Goal: Task Accomplishment & Management: Use online tool/utility

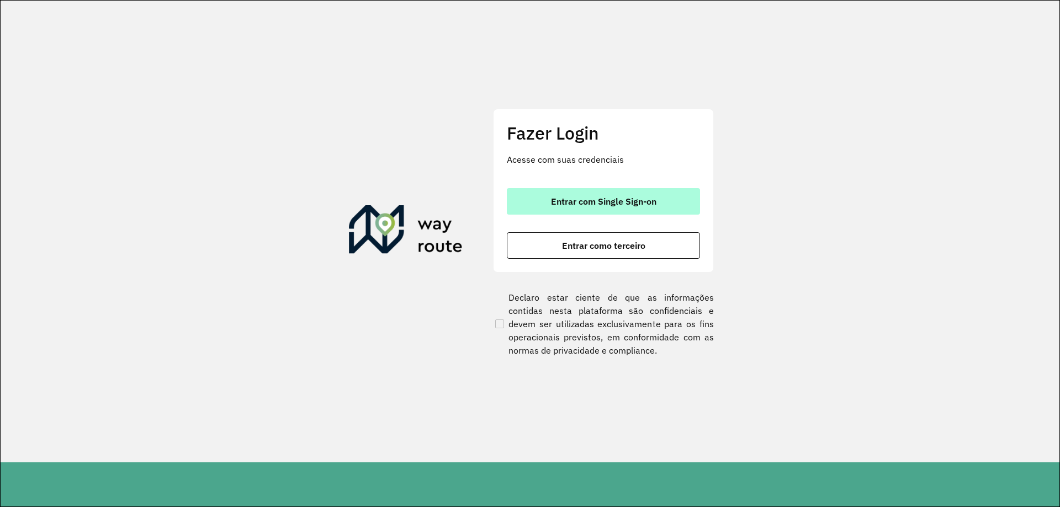
click at [569, 193] on button "Entrar com Single Sign-on" at bounding box center [603, 201] width 193 height 26
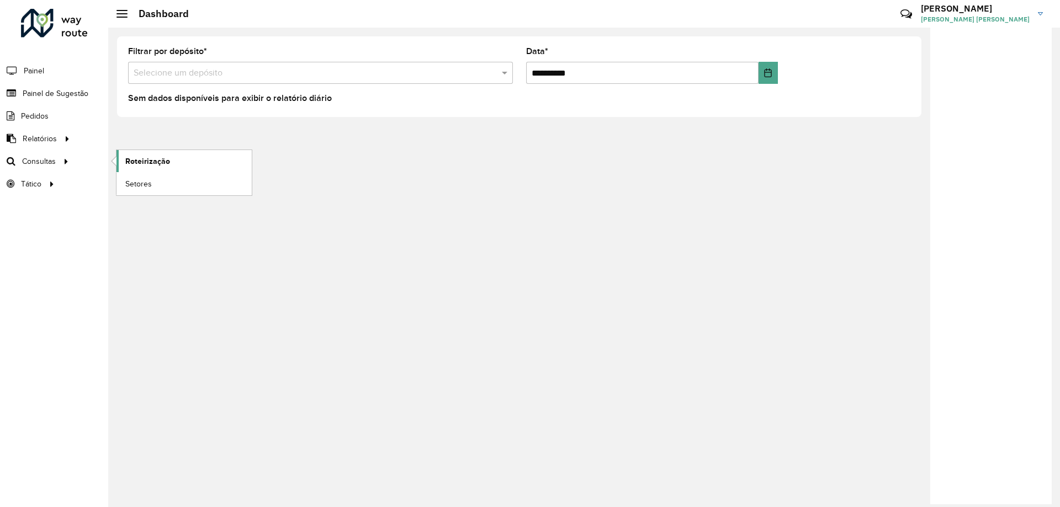
click at [175, 164] on link "Roteirização" at bounding box center [183, 161] width 135 height 22
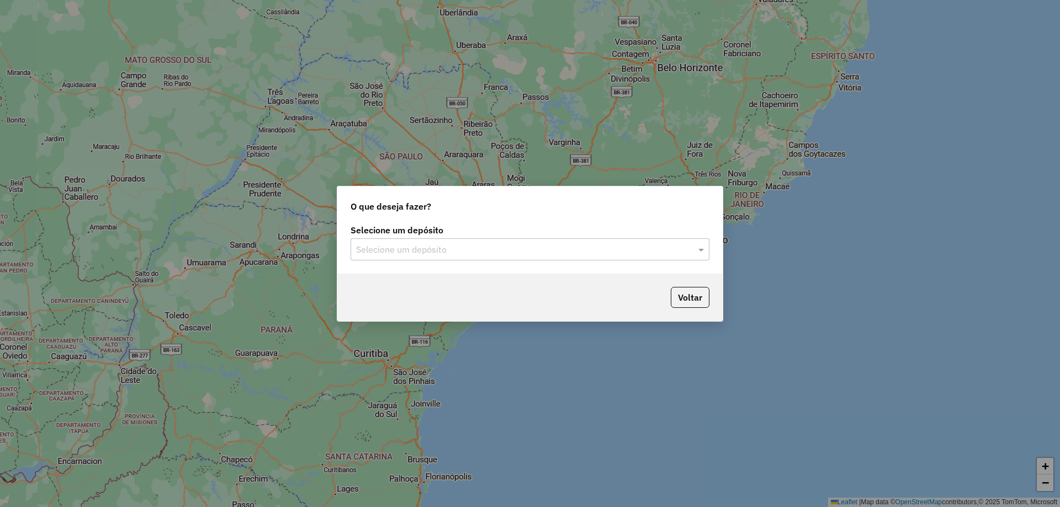
drag, startPoint x: 459, startPoint y: 257, endPoint x: 452, endPoint y: 253, distance: 7.4
click at [456, 255] on div "Selecione um depósito" at bounding box center [530, 249] width 359 height 22
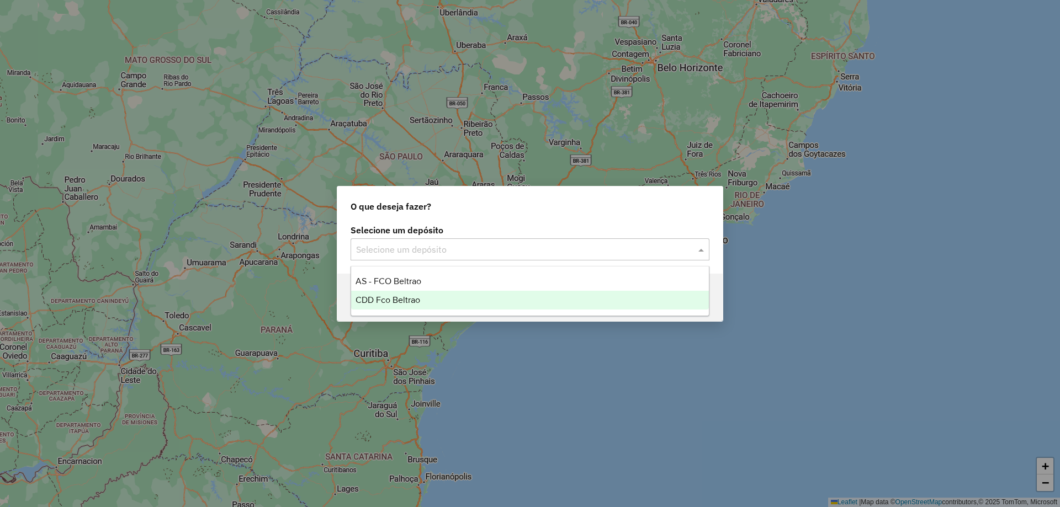
click at [417, 307] on div "CDD Fco Beltrao" at bounding box center [530, 300] width 358 height 19
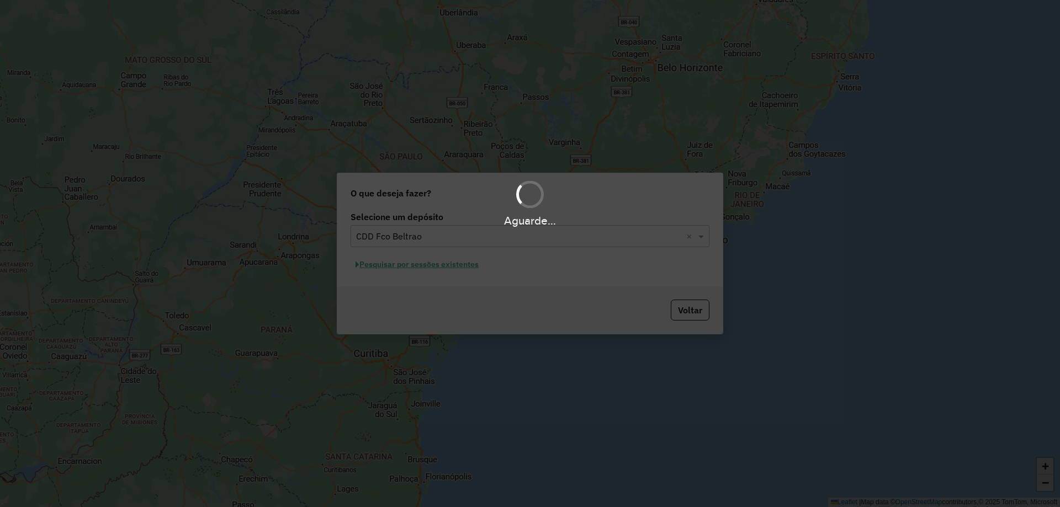
click at [406, 266] on div "Aguarde..." at bounding box center [530, 253] width 1060 height 507
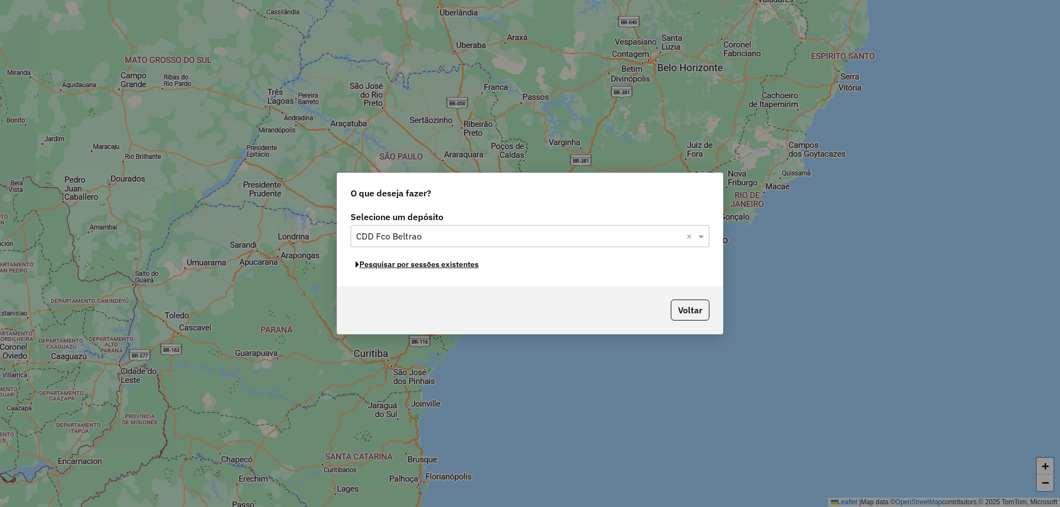
click at [409, 268] on button "Pesquisar por sessões existentes" at bounding box center [417, 264] width 133 height 17
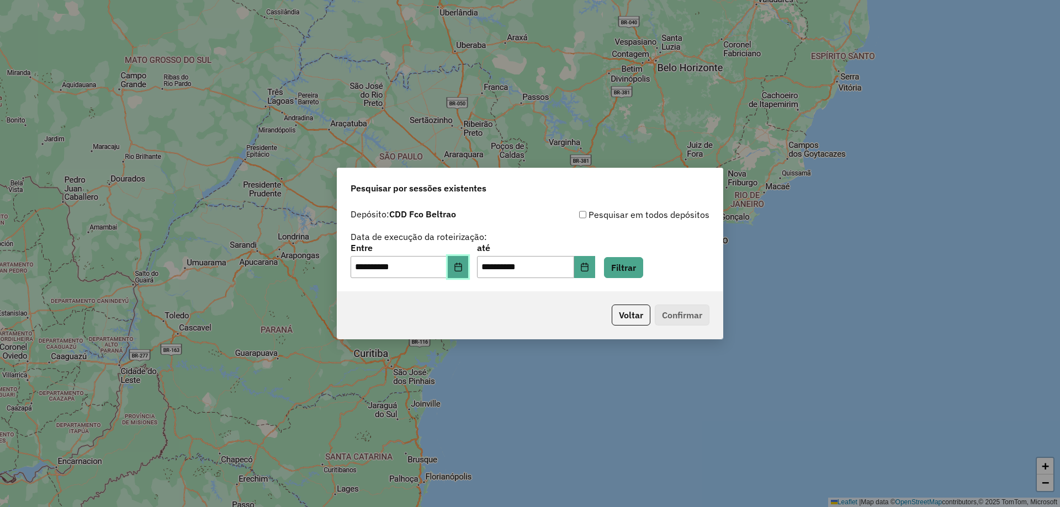
click at [460, 272] on button "Choose Date" at bounding box center [458, 267] width 21 height 22
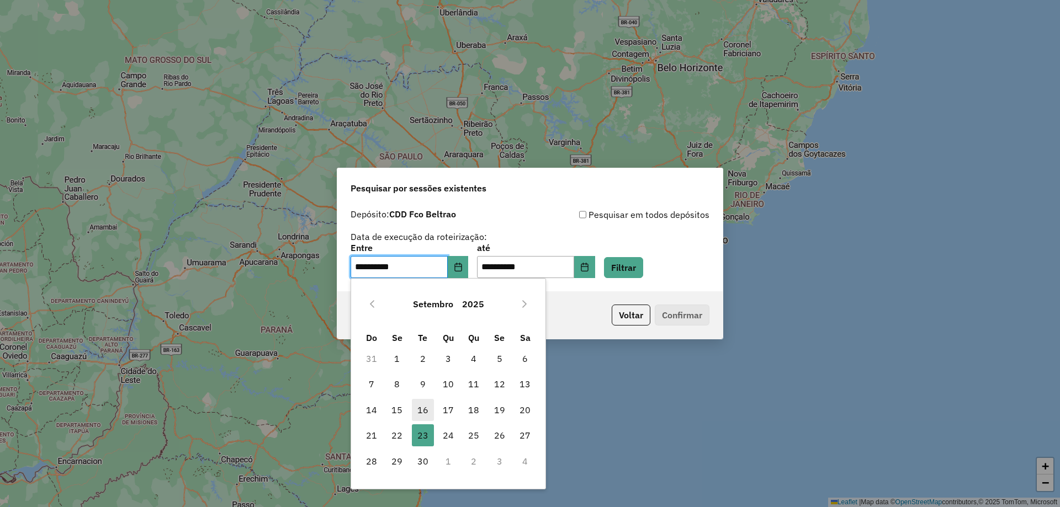
drag, startPoint x: 396, startPoint y: 433, endPoint x: 421, endPoint y: 418, distance: 29.3
click at [395, 434] on span "22" at bounding box center [397, 436] width 22 height 22
type input "**********"
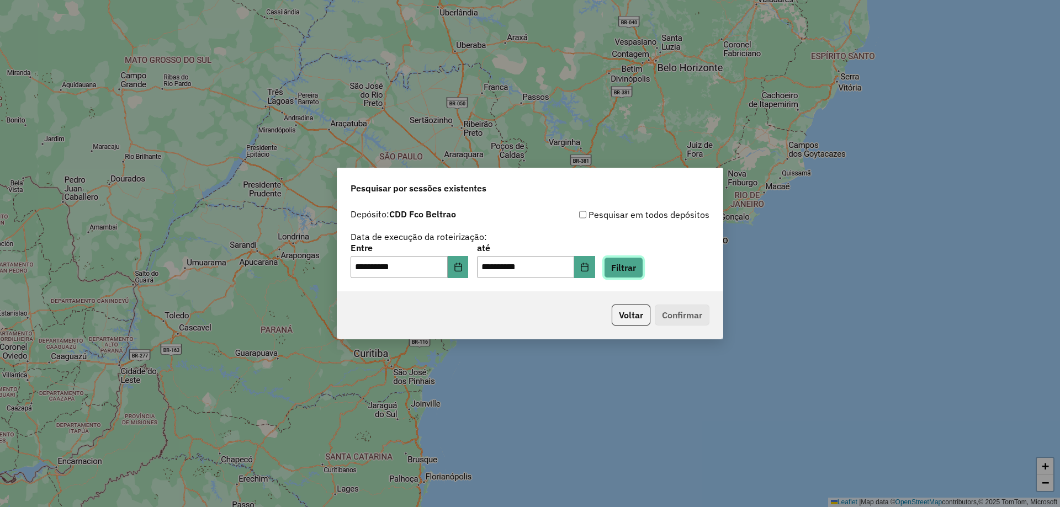
click at [643, 275] on button "Filtrar" at bounding box center [623, 267] width 39 height 21
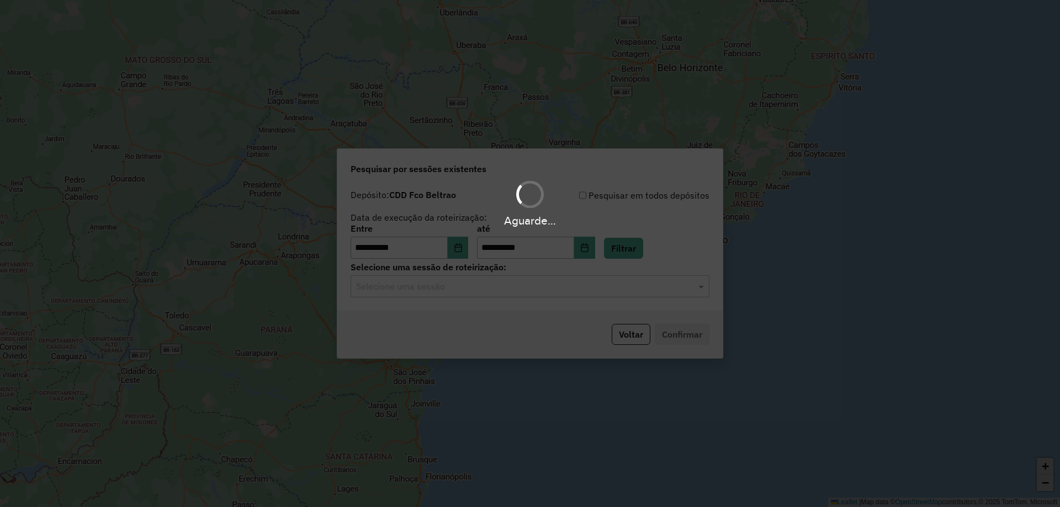
click at [524, 293] on div "Aguarde..." at bounding box center [530, 253] width 1060 height 507
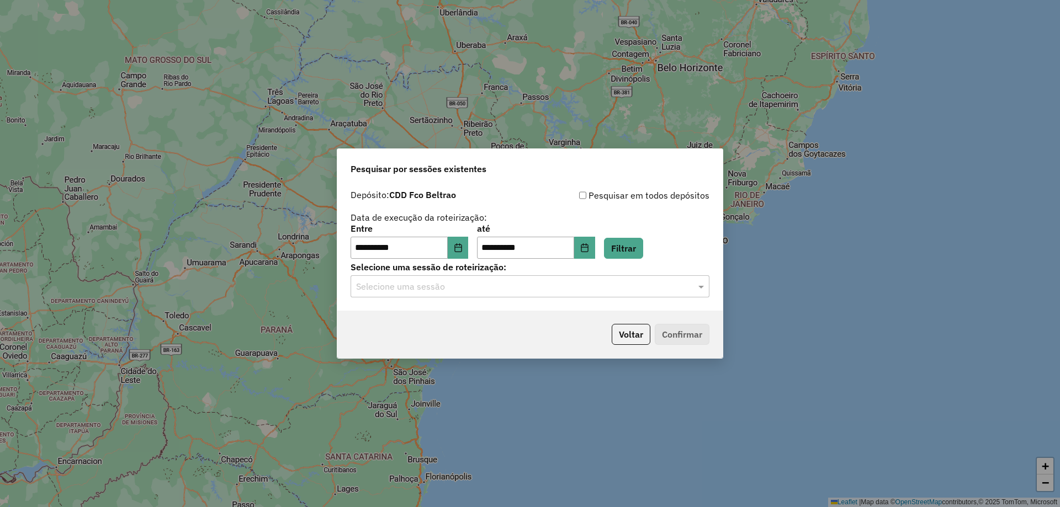
click at [500, 287] on input "text" at bounding box center [519, 286] width 326 height 13
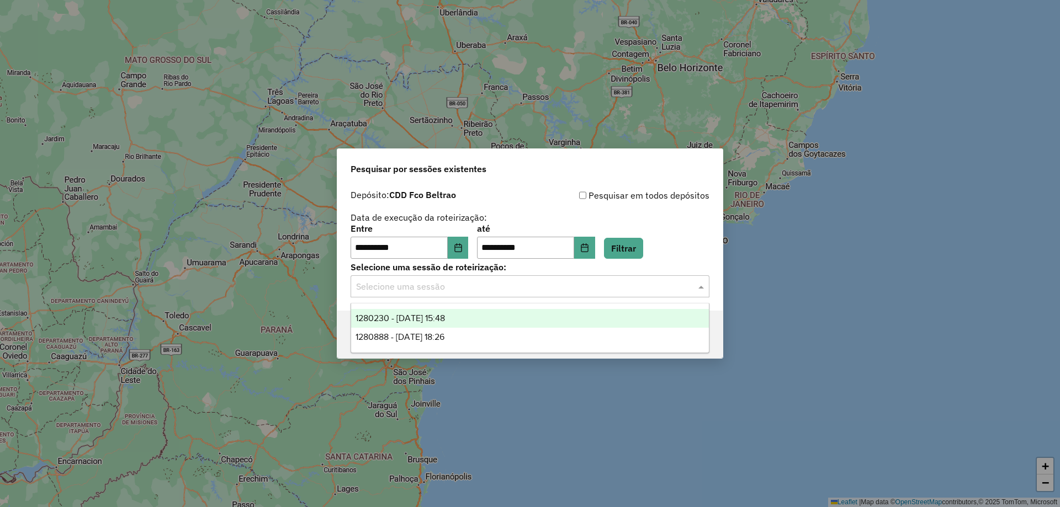
click at [427, 319] on span "1280230 - 22/09/2025 15:48" at bounding box center [400, 318] width 89 height 9
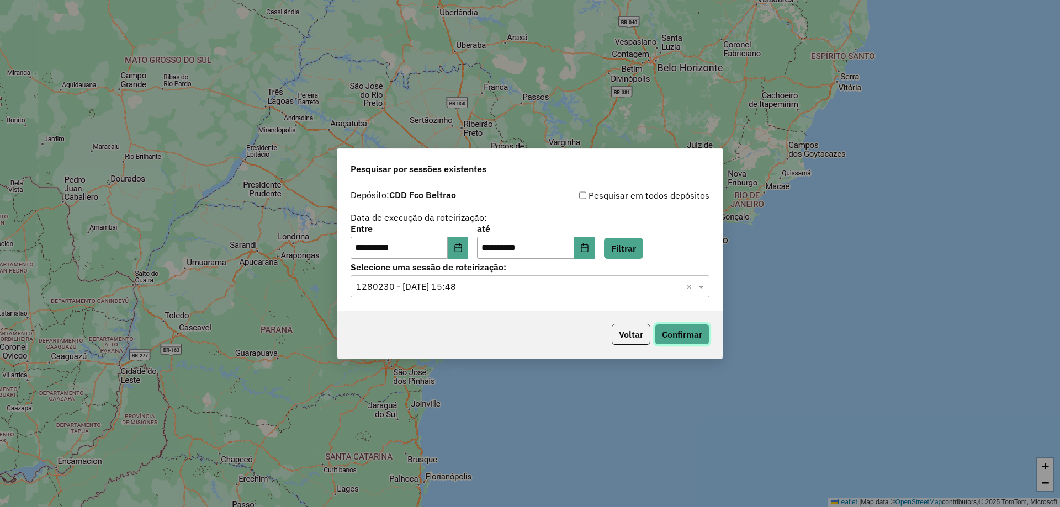
click at [670, 331] on button "Confirmar" at bounding box center [682, 334] width 55 height 21
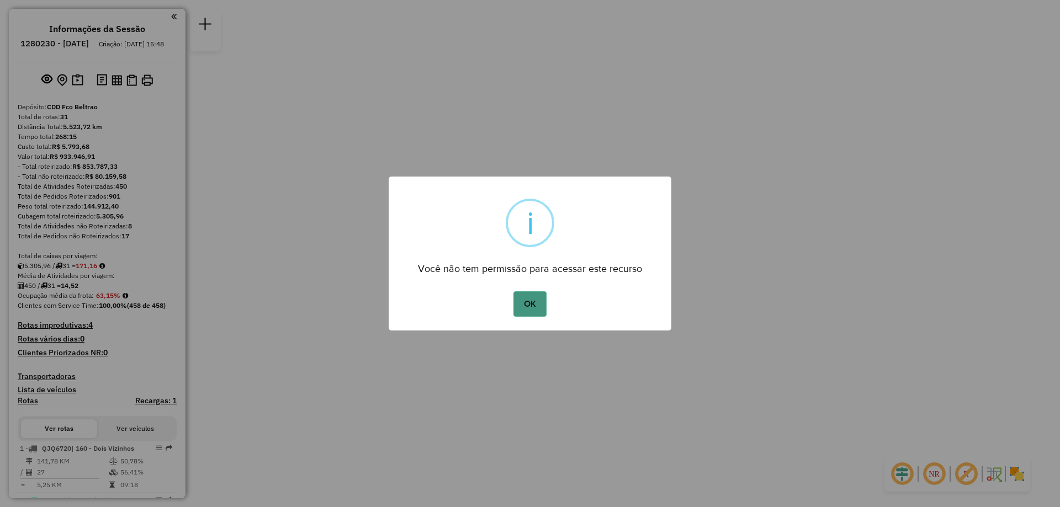
click at [519, 306] on button "OK" at bounding box center [529, 303] width 33 height 25
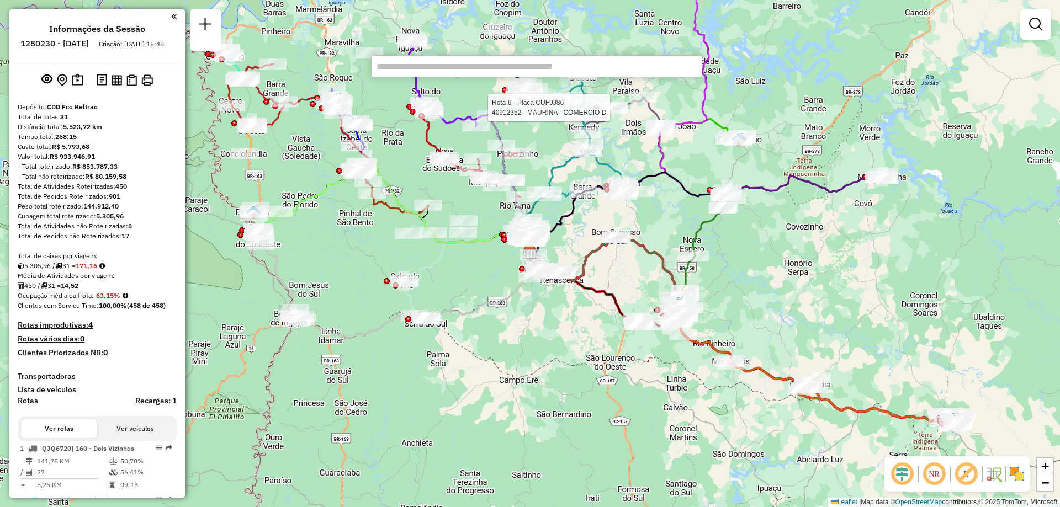
type input "***"
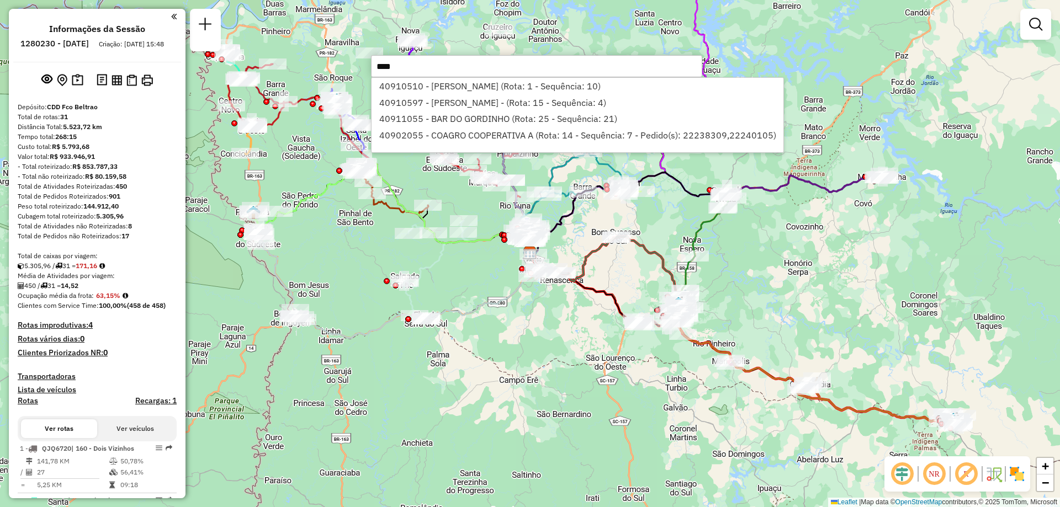
type input "*****"
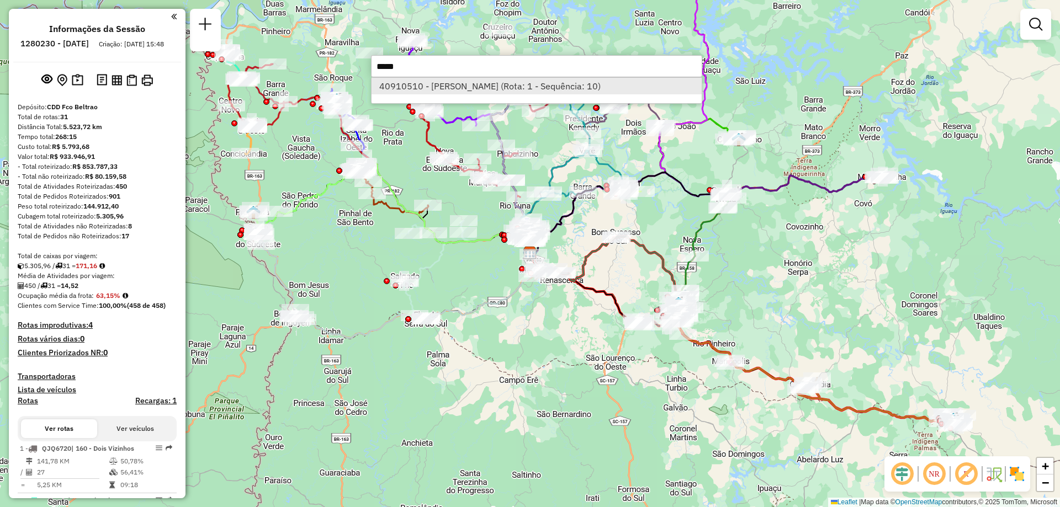
click at [449, 81] on li "40910510 - [PERSON_NAME] (Rota: 1 - Sequência: 10)" at bounding box center [537, 86] width 330 height 17
select select "**********"
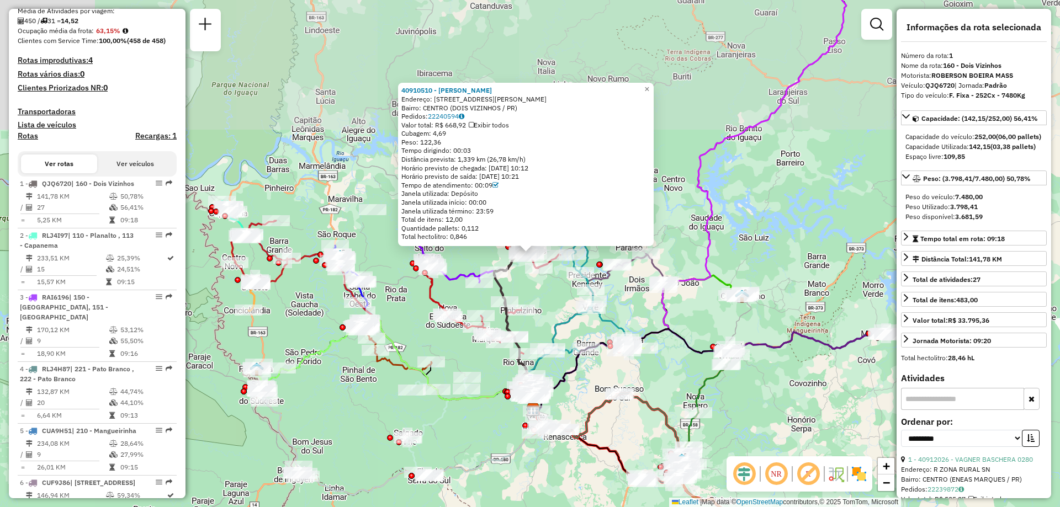
scroll to position [443, 0]
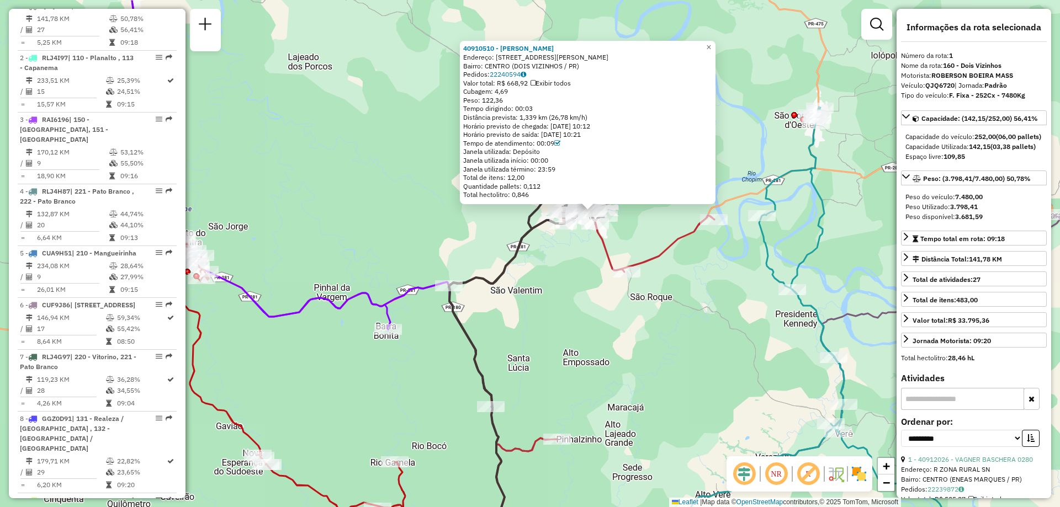
click at [515, 244] on icon at bounding box center [534, 323] width 171 height 448
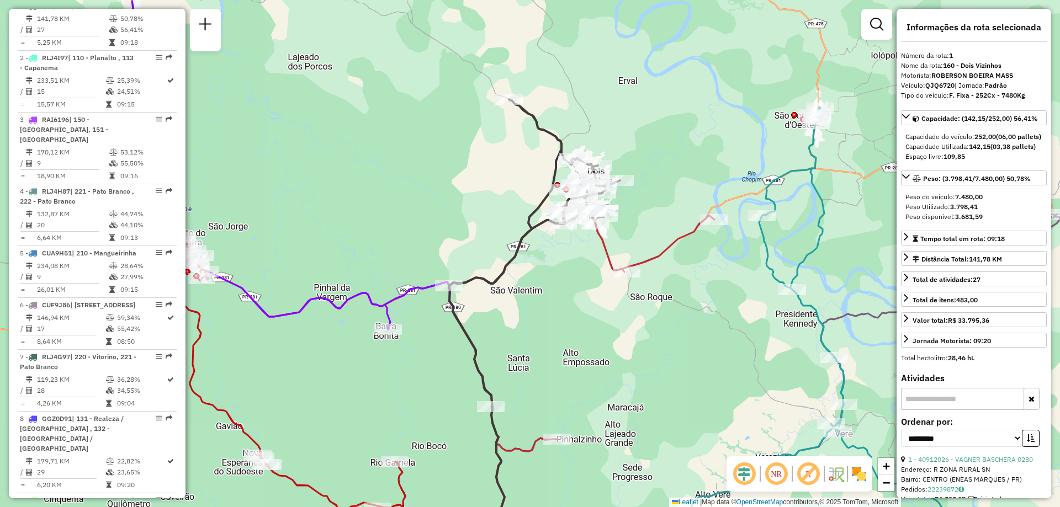
click at [520, 244] on icon at bounding box center [534, 323] width 171 height 448
click at [582, 256] on span "Exibir somente esta rota" at bounding box center [587, 252] width 98 height 9
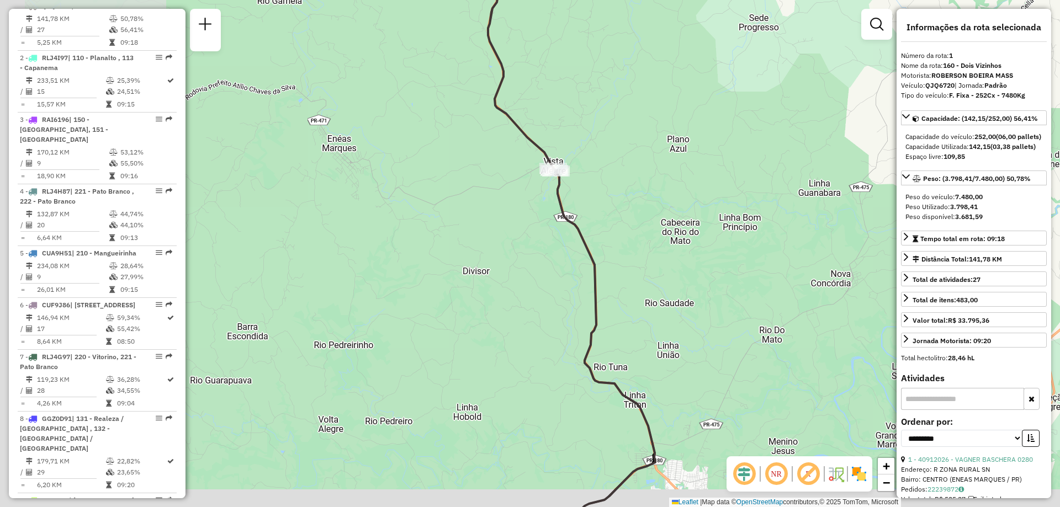
drag, startPoint x: 383, startPoint y: 230, endPoint x: 553, endPoint y: 175, distance: 178.8
click at [556, 177] on icon at bounding box center [605, 353] width 99 height 364
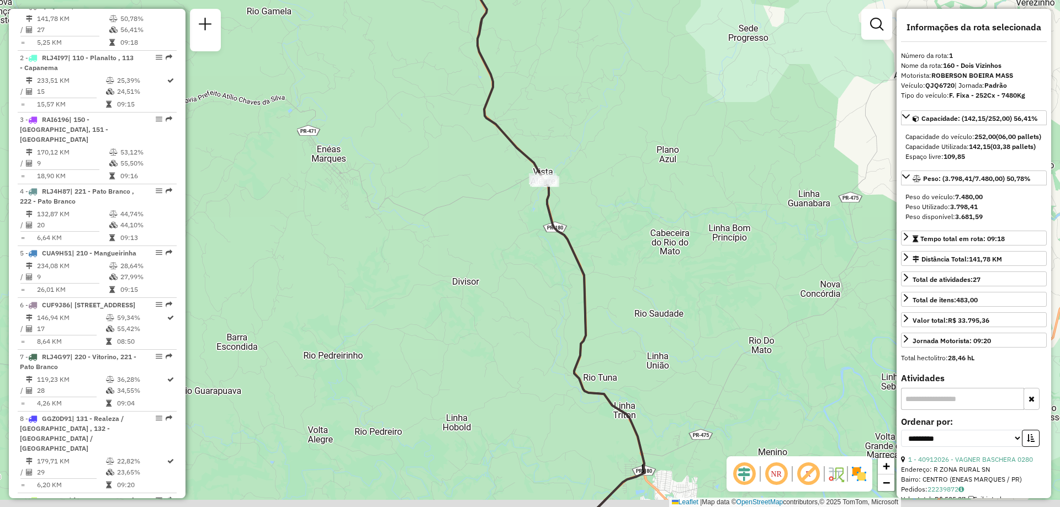
drag, startPoint x: 605, startPoint y: 194, endPoint x: 616, endPoint y: 181, distance: 16.9
click at [616, 181] on div "Janela de atendimento Grade de atendimento Capacidade Transportadoras Veículos …" at bounding box center [530, 253] width 1060 height 507
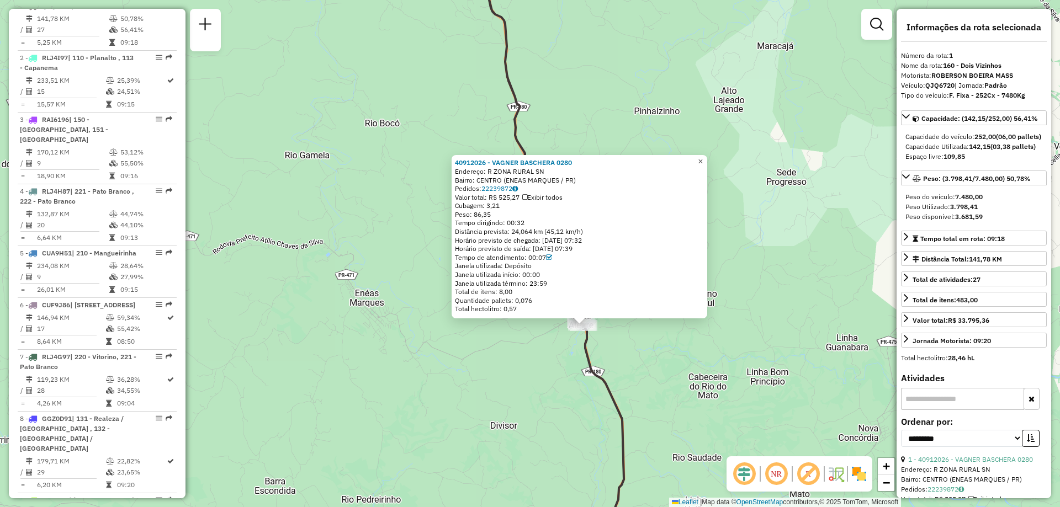
click at [707, 161] on link "×" at bounding box center [700, 161] width 13 height 13
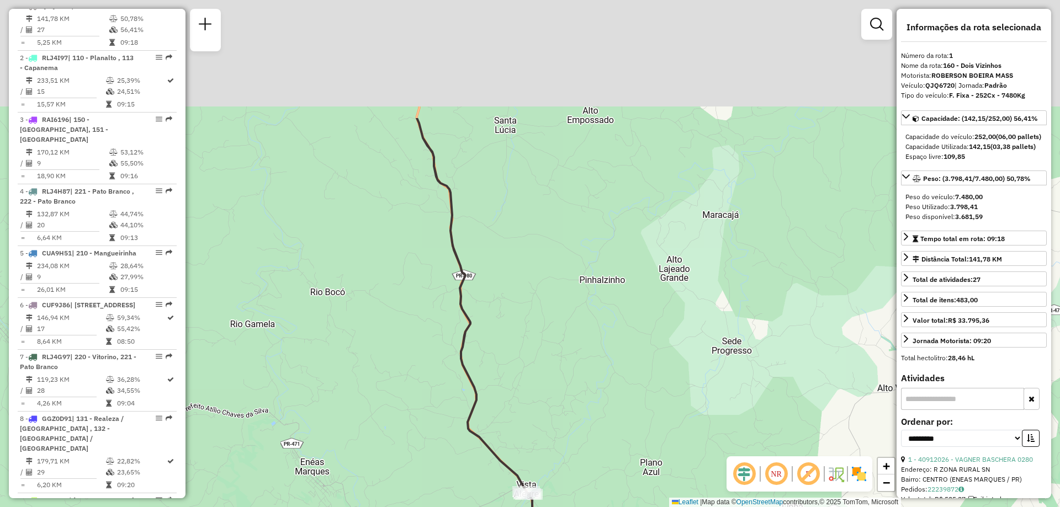
drag, startPoint x: 730, startPoint y: 233, endPoint x: 638, endPoint y: 272, distance: 99.7
click at [671, 322] on div "Janela de atendimento Grade de atendimento Capacidade Transportadoras Veículos …" at bounding box center [530, 253] width 1060 height 507
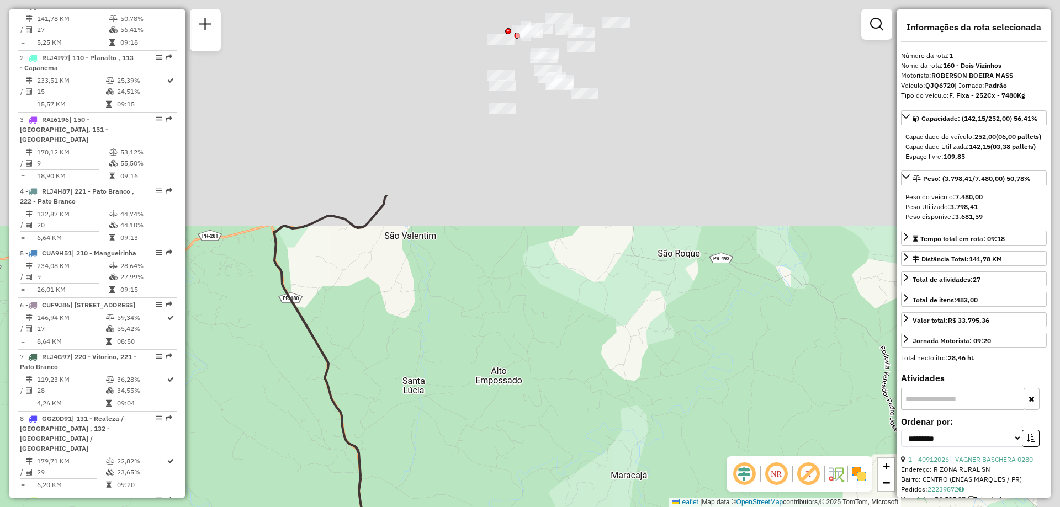
drag, startPoint x: 608, startPoint y: 373, endPoint x: 616, endPoint y: 408, distance: 35.5
click at [617, 407] on div "Janela de atendimento Grade de atendimento Capacidade Transportadoras Veículos …" at bounding box center [530, 253] width 1060 height 507
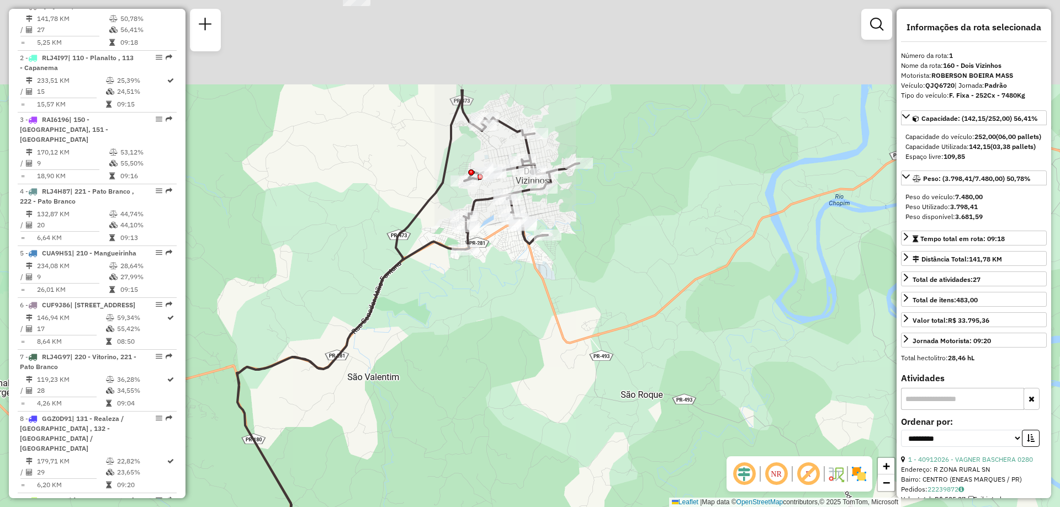
drag, startPoint x: 485, startPoint y: 289, endPoint x: 455, endPoint y: 359, distance: 76.9
click at [457, 360] on div "Janela de atendimento Grade de atendimento Capacidade Transportadoras Veículos …" at bounding box center [530, 253] width 1060 height 507
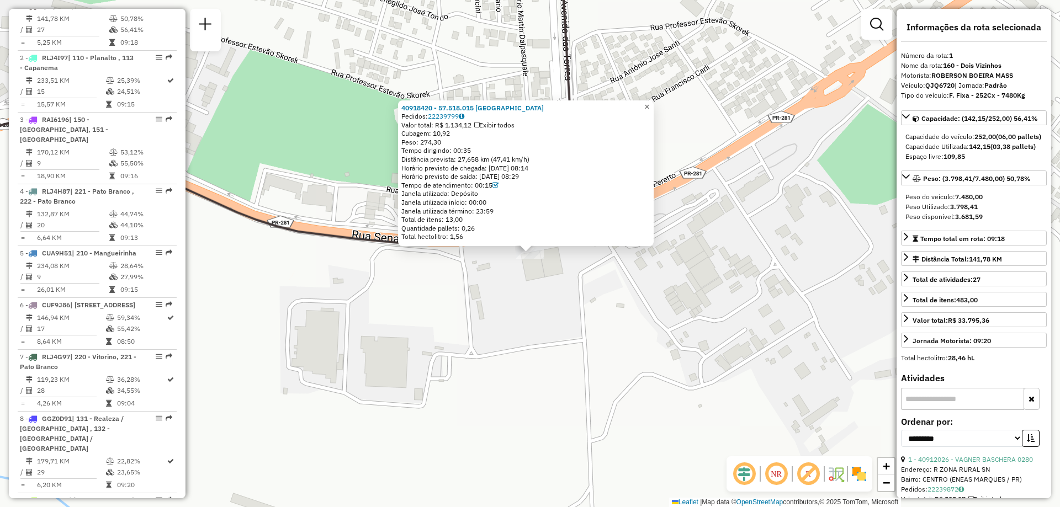
click at [649, 106] on span "×" at bounding box center [646, 106] width 5 height 9
